Goal: Transaction & Acquisition: Purchase product/service

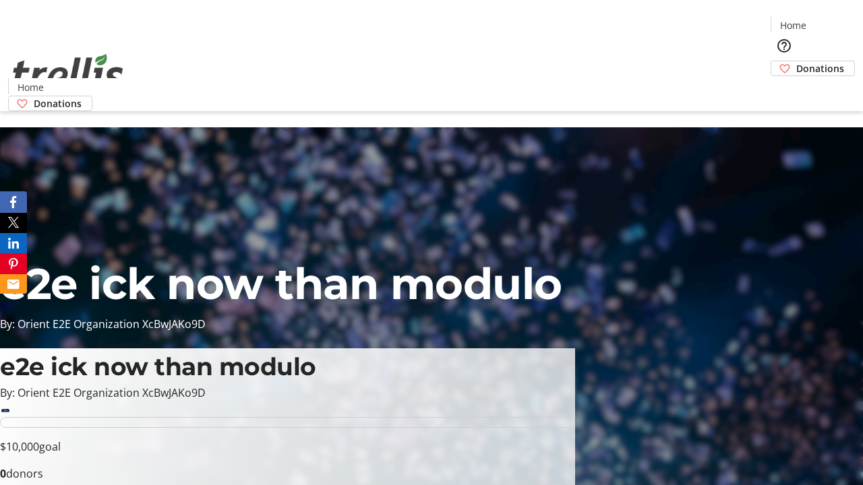
click at [796, 61] on span "Donations" at bounding box center [820, 68] width 48 height 14
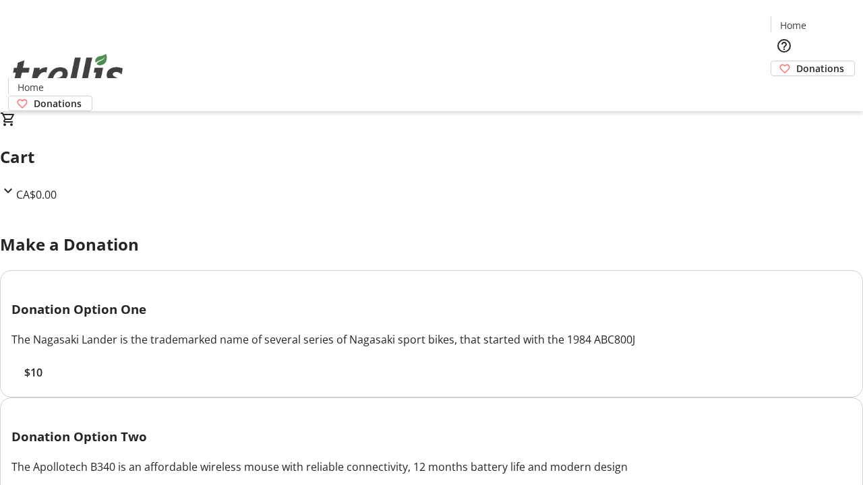
click at [42, 381] on span "$10" at bounding box center [33, 373] width 18 height 16
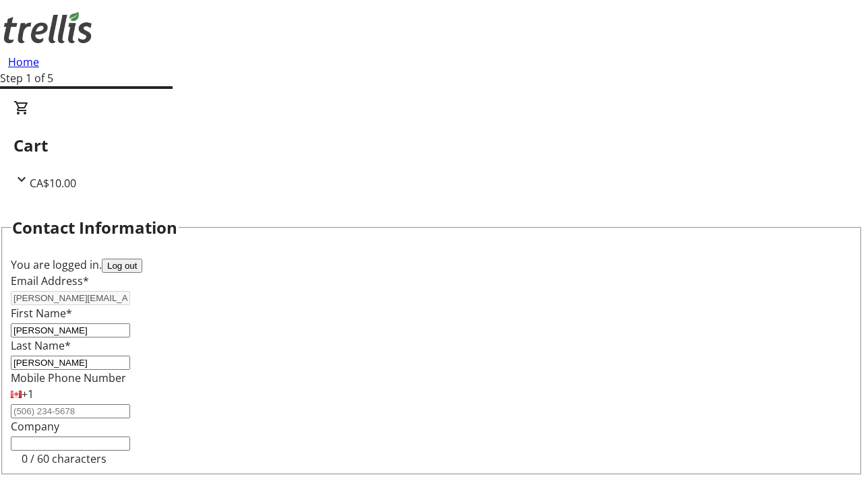
select select "CA"
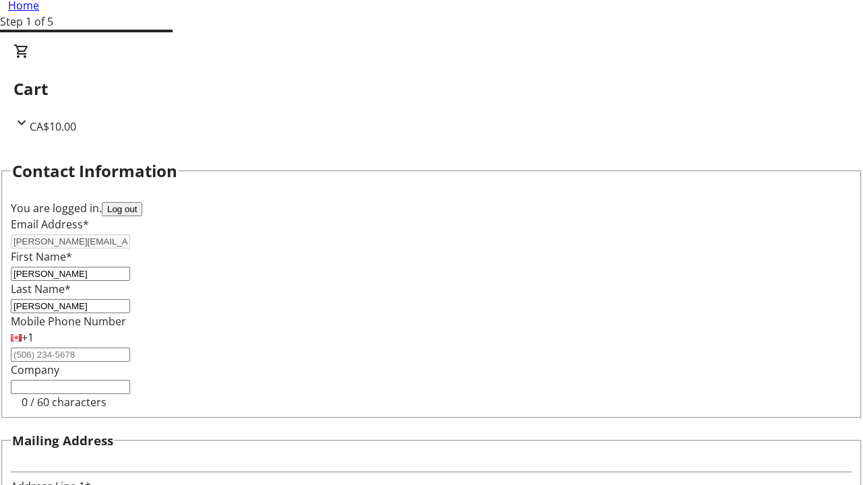
type input "Kelowna"
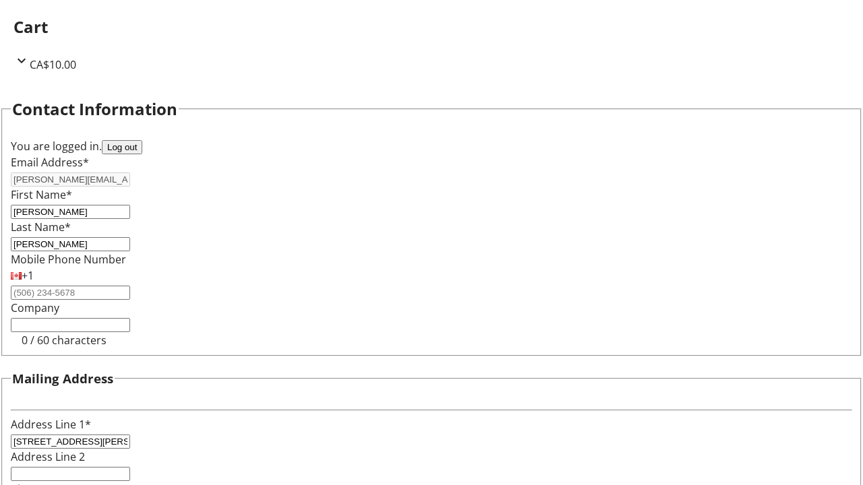
select select "BC"
type input "Kelowna"
type input "V1Y 0C2"
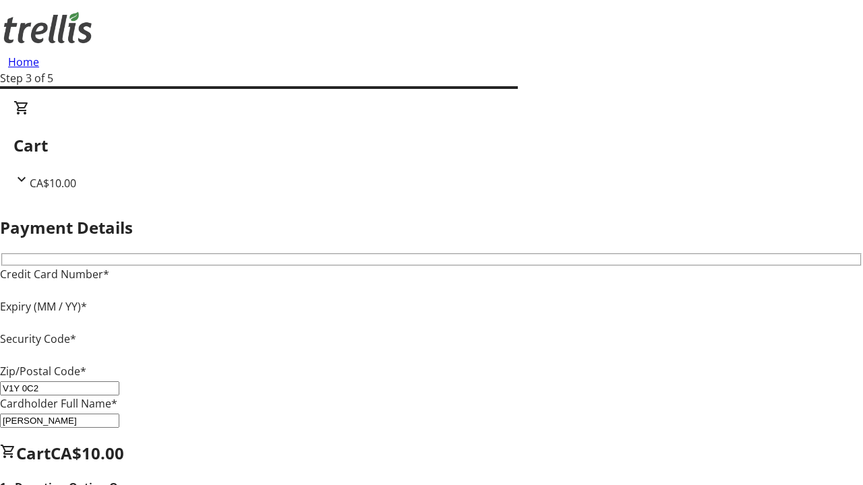
type input "V1Y 0C2"
